Goal: Transaction & Acquisition: Purchase product/service

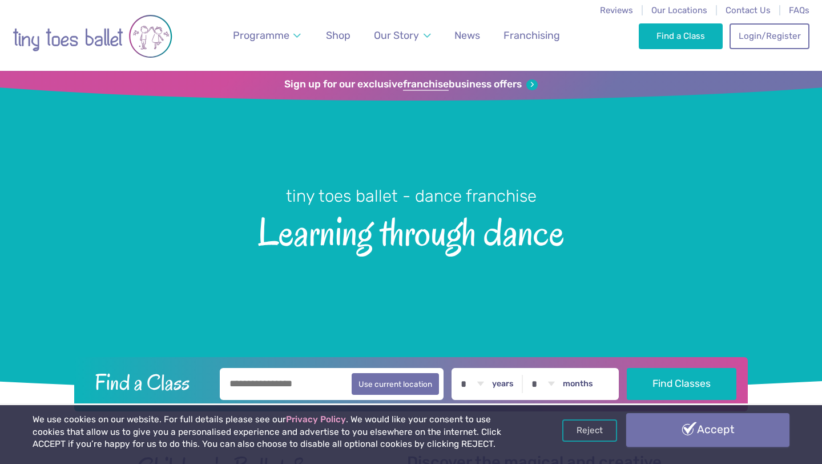
click at [662, 430] on link "Accept" at bounding box center [707, 429] width 163 height 33
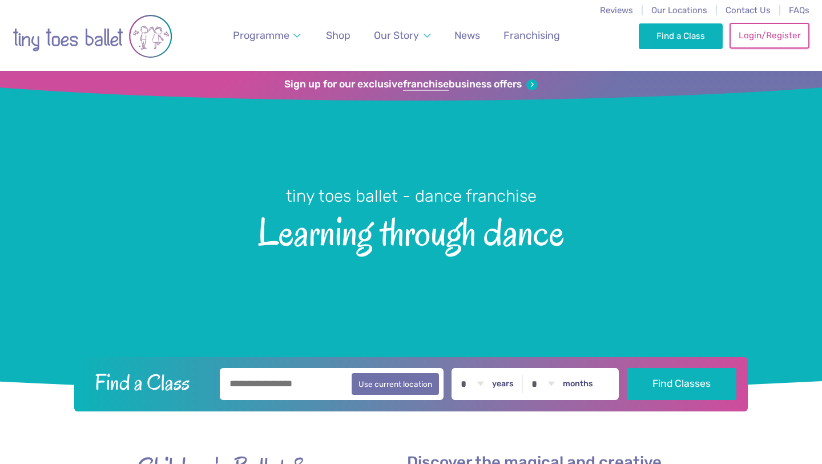
click at [756, 33] on link "Login/Register" at bounding box center [770, 35] width 80 height 25
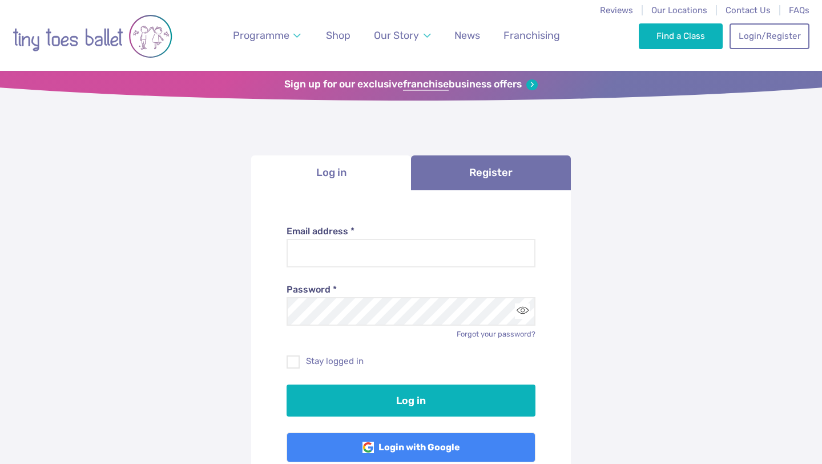
click at [430, 237] on label "Email address *" at bounding box center [411, 231] width 249 height 13
click at [430, 239] on input "Email address *" at bounding box center [411, 253] width 249 height 29
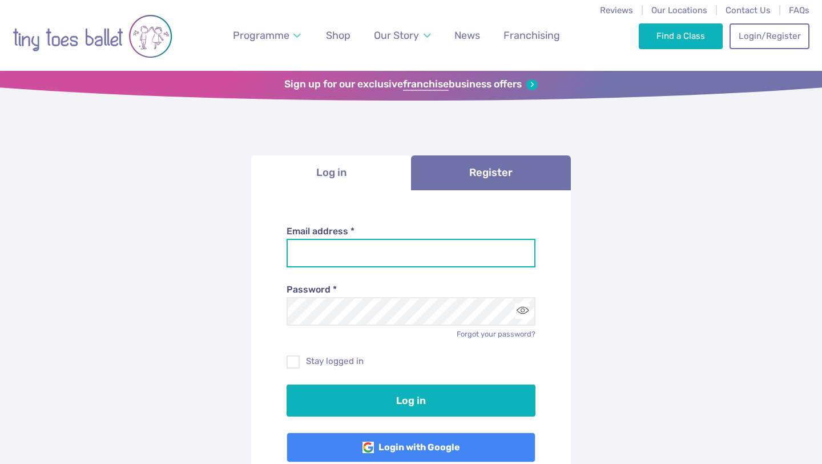
click at [421, 253] on input "Email address *" at bounding box center [411, 253] width 249 height 29
type input "**********"
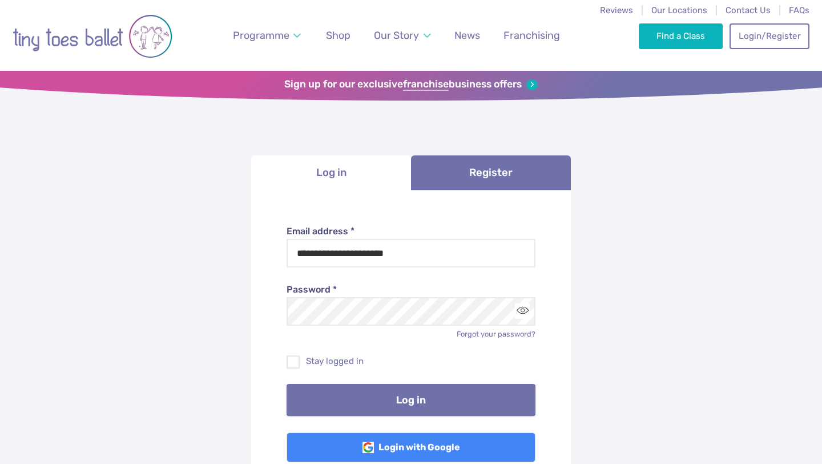
click at [348, 395] on button "Log in" at bounding box center [411, 400] width 249 height 32
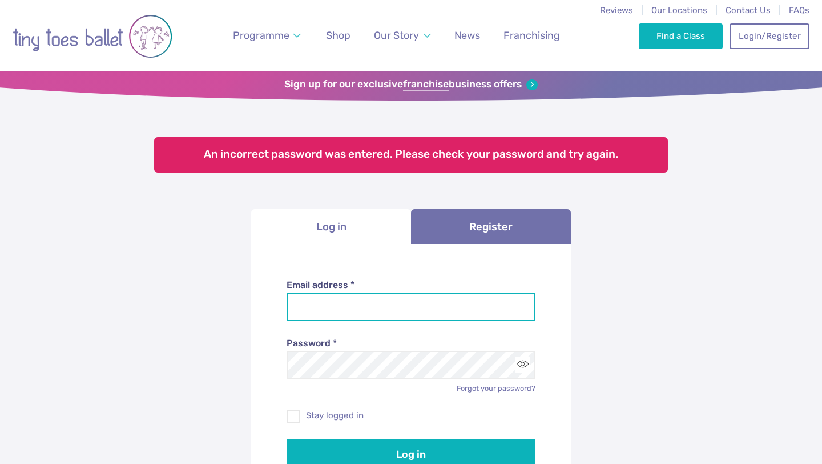
click at [356, 311] on input "Email address *" at bounding box center [411, 306] width 249 height 29
type input "**********"
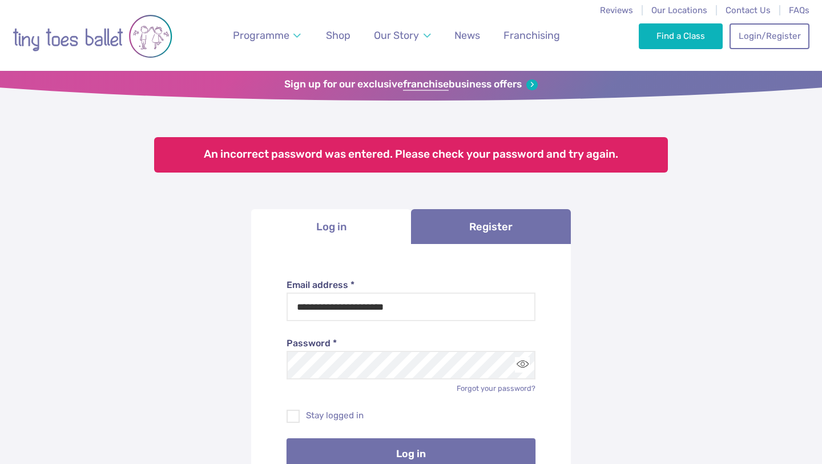
click at [388, 448] on button "Log in" at bounding box center [411, 454] width 249 height 32
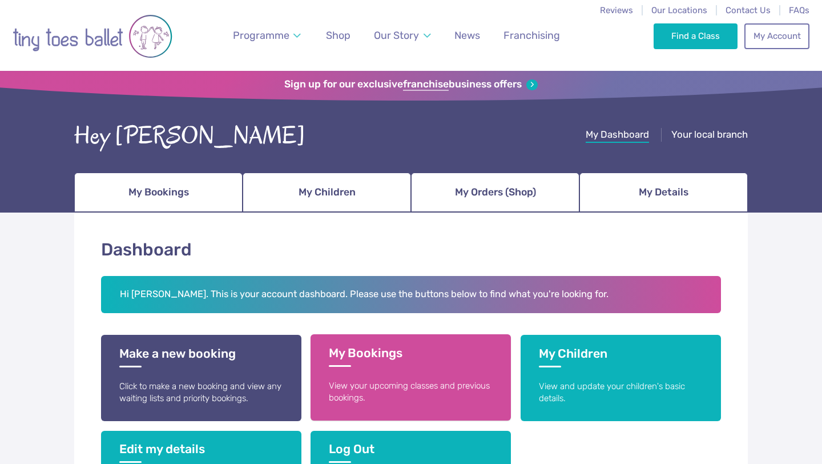
click at [449, 371] on link "My Bookings View your upcoming classes and previous bookings." at bounding box center [411, 377] width 200 height 86
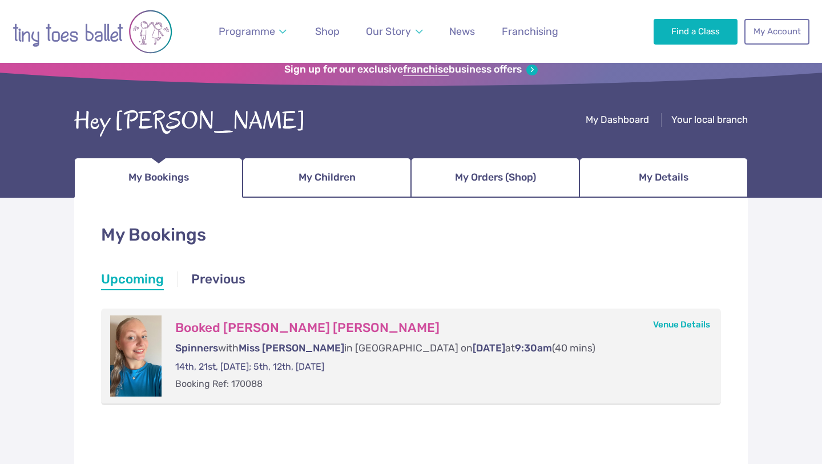
scroll to position [18, 0]
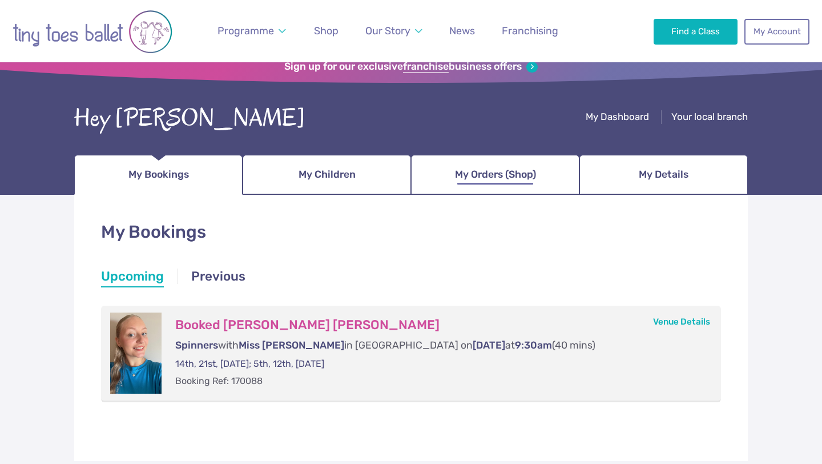
click at [485, 178] on span "My Orders (Shop)" at bounding box center [495, 174] width 81 height 20
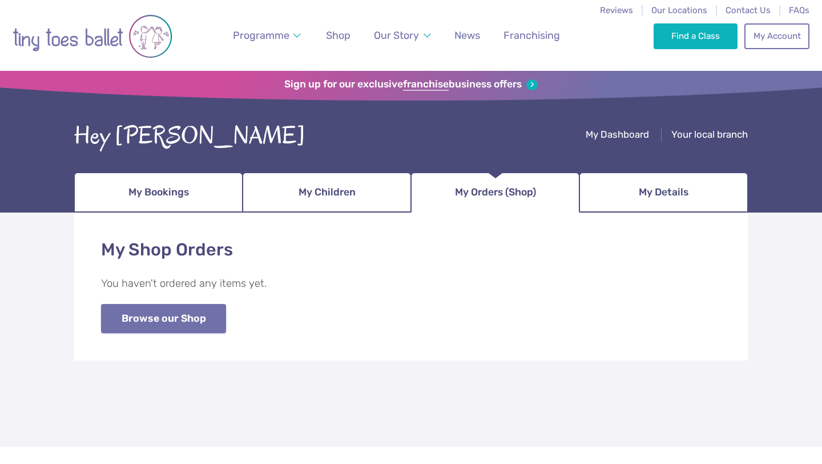
click at [200, 330] on link "Browse our Shop" at bounding box center [163, 318] width 125 height 29
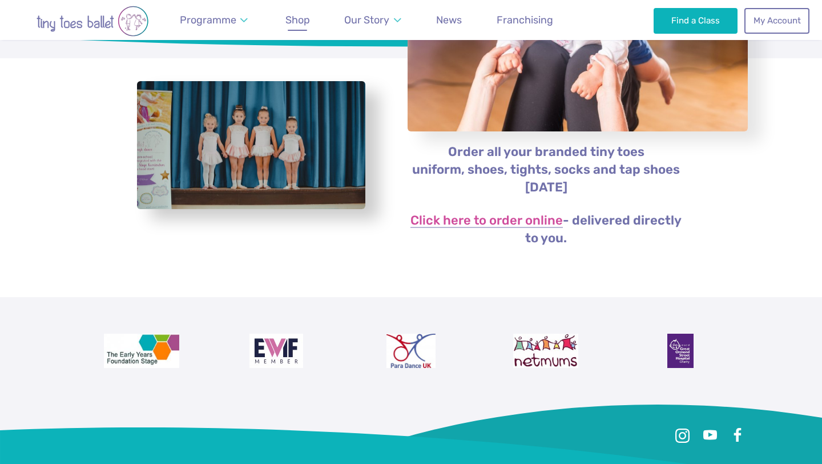
scroll to position [199, 0]
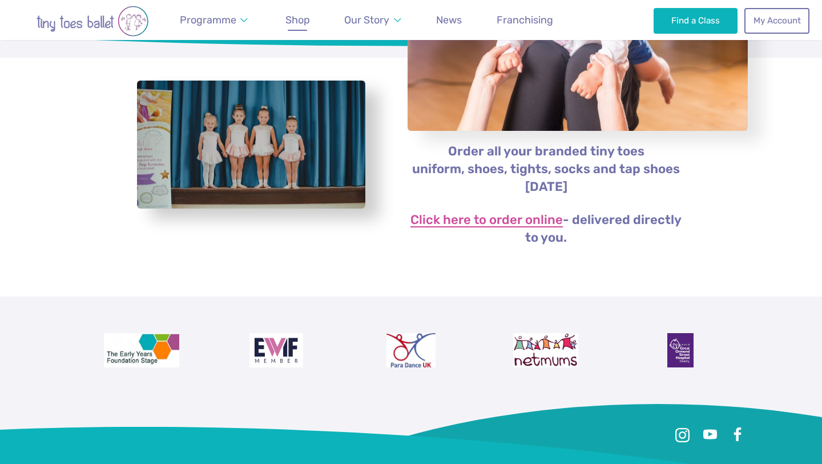
click at [436, 221] on link "Click here to order online" at bounding box center [486, 220] width 152 height 14
